Goal: Transaction & Acquisition: Purchase product/service

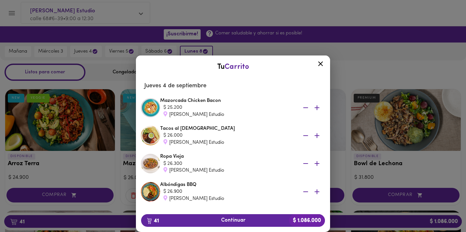
click at [322, 64] on icon at bounding box center [320, 63] width 5 height 5
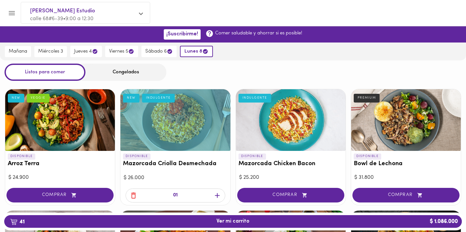
click at [136, 196] on icon "button" at bounding box center [133, 195] width 5 height 6
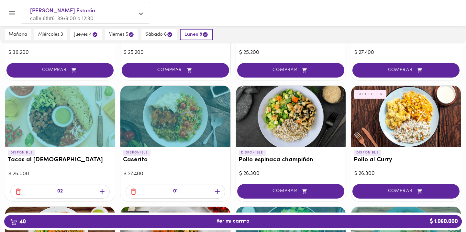
scroll to position [250, 0]
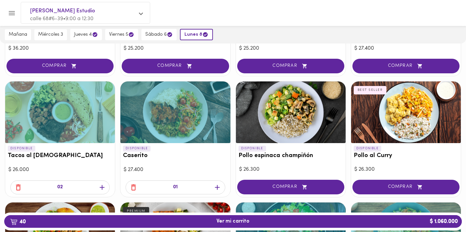
click at [135, 186] on icon "button" at bounding box center [134, 187] width 8 height 8
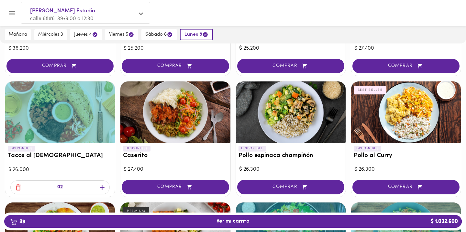
click at [18, 184] on icon "button" at bounding box center [18, 187] width 8 height 8
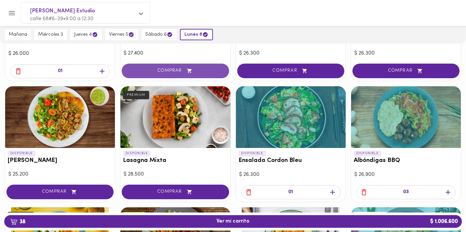
scroll to position [378, 0]
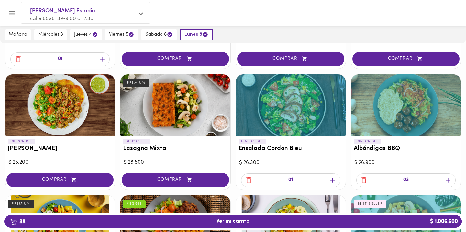
drag, startPoint x: 247, startPoint y: 178, endPoint x: 209, endPoint y: 168, distance: 39.4
click at [247, 178] on icon "button" at bounding box center [249, 180] width 8 height 8
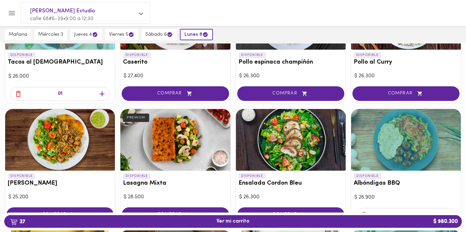
scroll to position [312, 0]
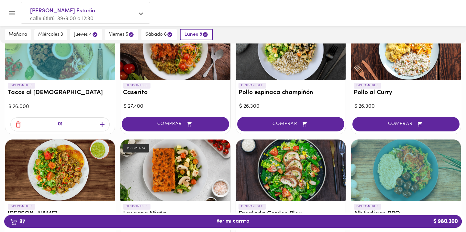
click at [21, 123] on icon "button" at bounding box center [18, 124] width 8 height 8
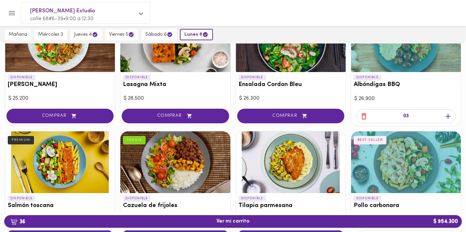
scroll to position [448, 0]
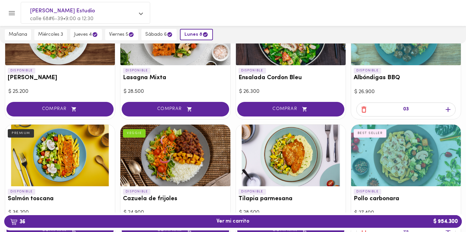
click at [360, 108] on icon "button" at bounding box center [364, 109] width 8 height 8
click at [365, 106] on icon "button" at bounding box center [364, 109] width 8 height 8
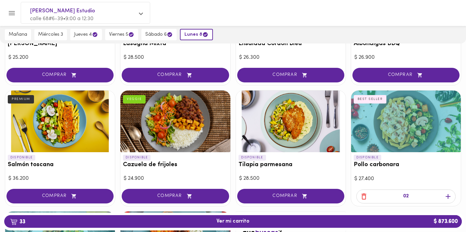
scroll to position [482, 0]
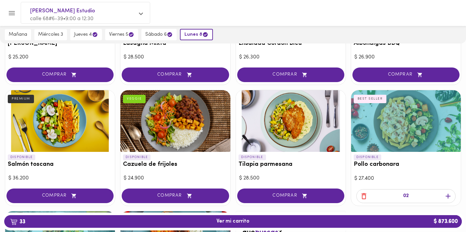
click at [367, 193] on icon "button" at bounding box center [364, 196] width 5 height 6
click at [367, 191] on div "01" at bounding box center [406, 196] width 110 height 18
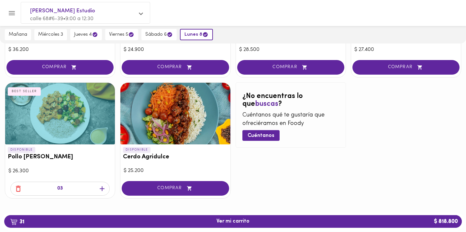
scroll to position [610, 0]
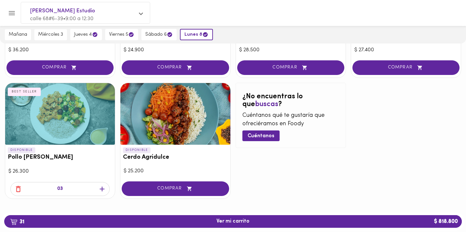
click at [20, 185] on icon "button" at bounding box center [18, 189] width 8 height 8
click at [20, 181] on div "DISPONIBLE Pollo Tikka Massala BEST SELLER $ 26.300" at bounding box center [60, 141] width 110 height 116
click at [20, 185] on icon "button" at bounding box center [18, 189] width 8 height 8
click at [17, 185] on icon "button" at bounding box center [18, 189] width 8 height 8
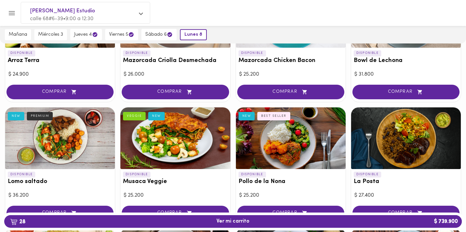
scroll to position [0, 0]
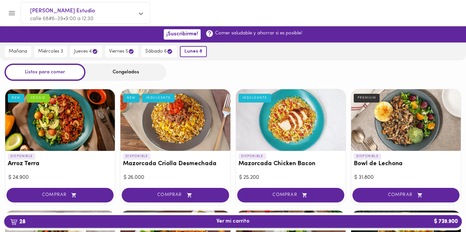
click at [291, 224] on button "28 Ver mi carrito $ 739.900" at bounding box center [233, 221] width 458 height 13
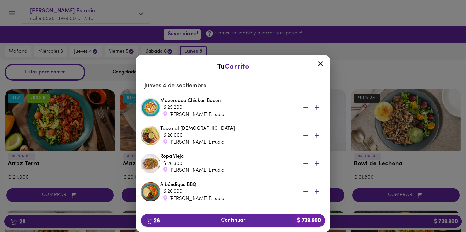
click at [269, 220] on span "28 Continuar $ 739.900" at bounding box center [233, 220] width 174 height 6
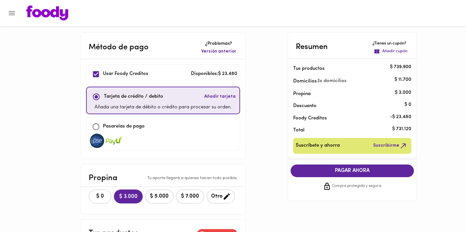
click at [9, 11] on icon "Menu" at bounding box center [12, 13] width 8 height 8
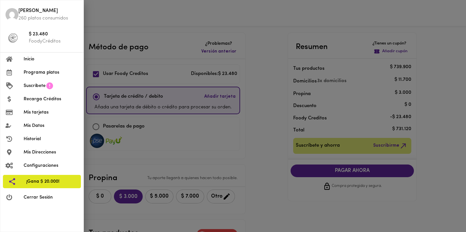
click at [260, 170] on div at bounding box center [233, 116] width 466 height 232
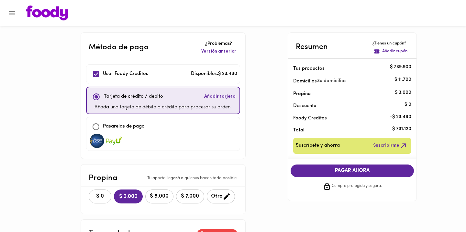
scroll to position [17, 0]
